Goal: Find specific page/section: Find specific page/section

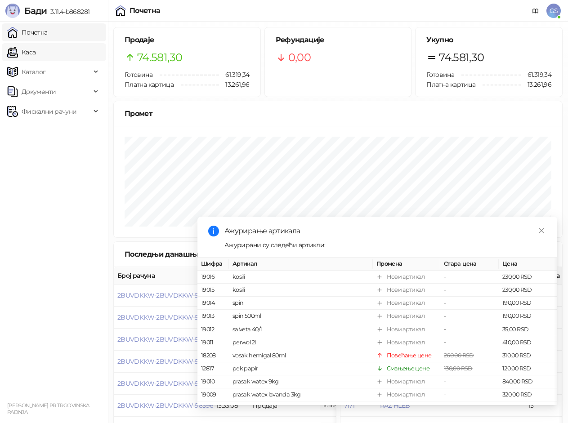
drag, startPoint x: 67, startPoint y: 30, endPoint x: 68, endPoint y: 48, distance: 18.5
click at [48, 31] on link "Почетна" at bounding box center [27, 32] width 40 height 18
click at [36, 51] on link "Каса" at bounding box center [21, 52] width 28 height 18
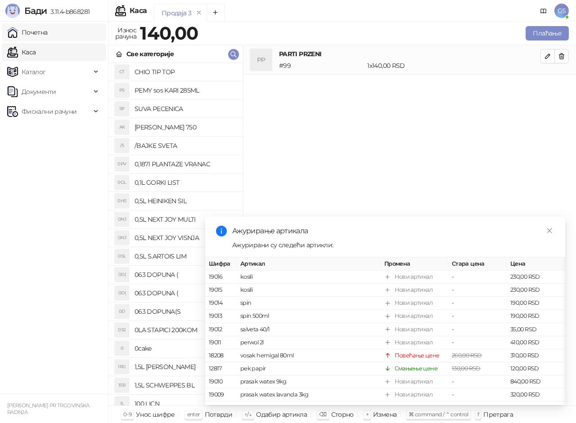
click at [48, 35] on link "Почетна" at bounding box center [27, 32] width 40 height 18
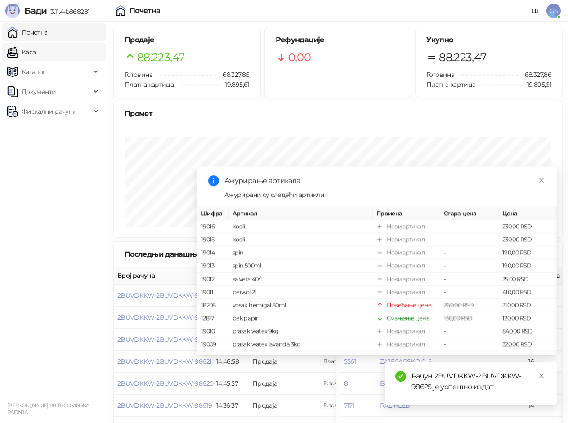
click at [36, 50] on link "Каса" at bounding box center [21, 52] width 28 height 18
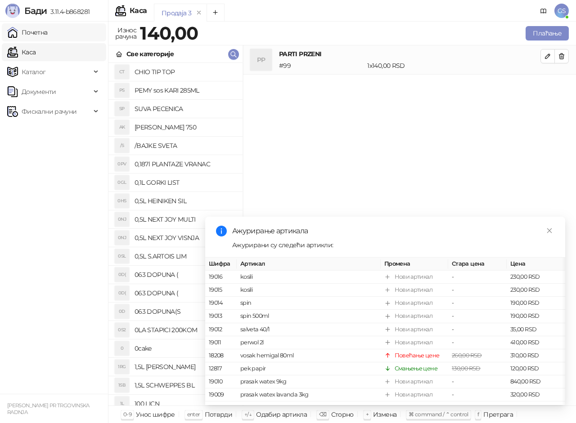
click at [48, 33] on link "Почетна" at bounding box center [27, 32] width 40 height 18
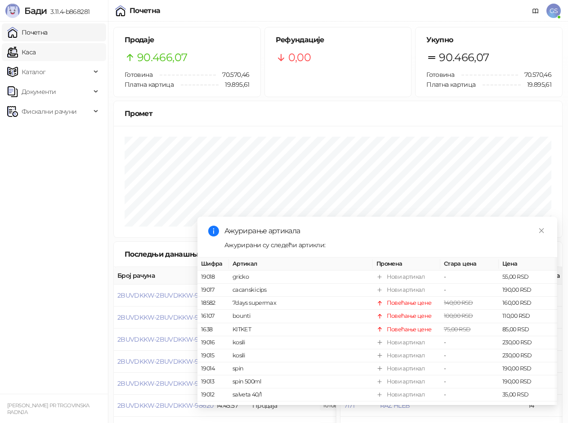
click at [36, 48] on link "Каса" at bounding box center [21, 52] width 28 height 18
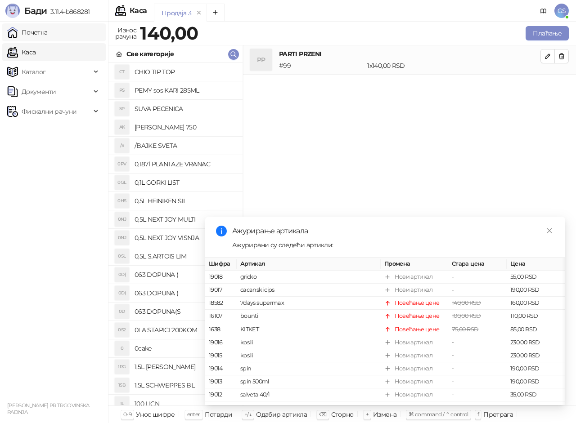
click at [48, 35] on link "Почетна" at bounding box center [27, 32] width 40 height 18
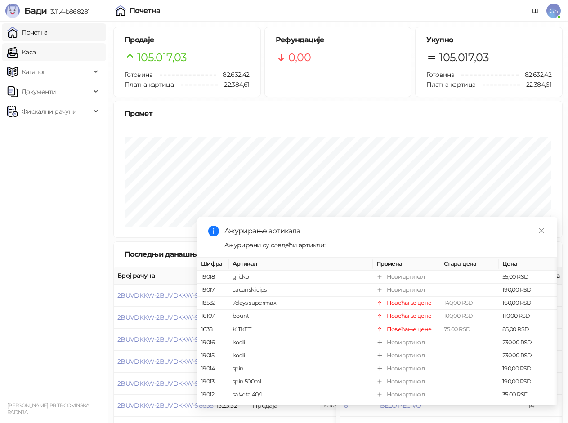
click at [36, 56] on link "Каса" at bounding box center [21, 52] width 28 height 18
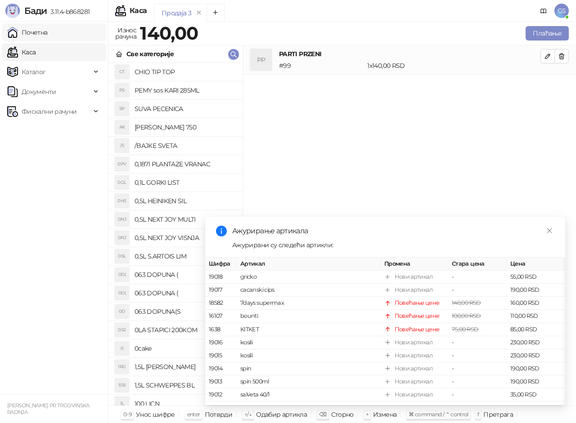
click at [47, 35] on link "Почетна" at bounding box center [27, 32] width 40 height 18
